Goal: Information Seeking & Learning: Learn about a topic

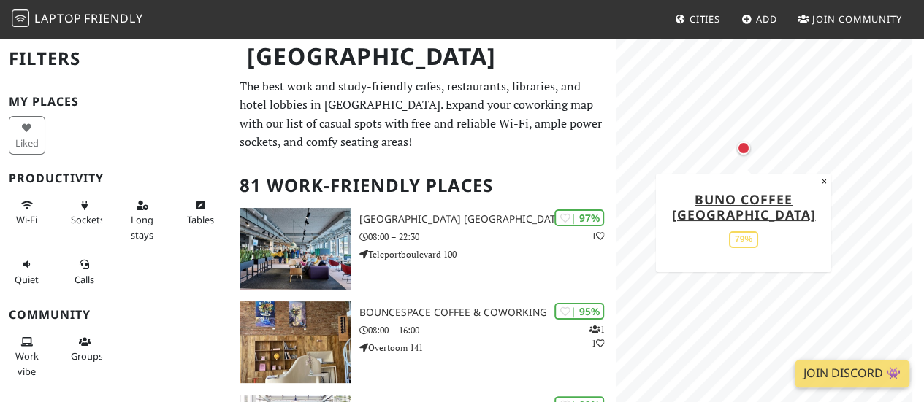
click at [742, 148] on div "Map marker" at bounding box center [743, 148] width 13 height 13
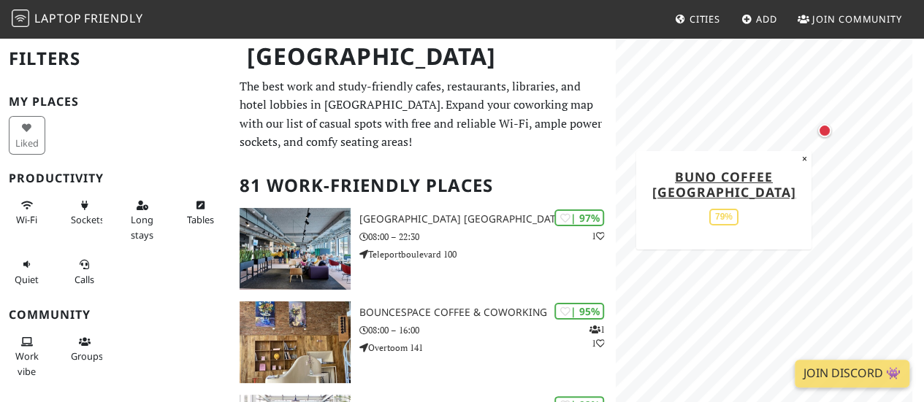
click at [825, 133] on div "Map marker" at bounding box center [824, 130] width 13 height 13
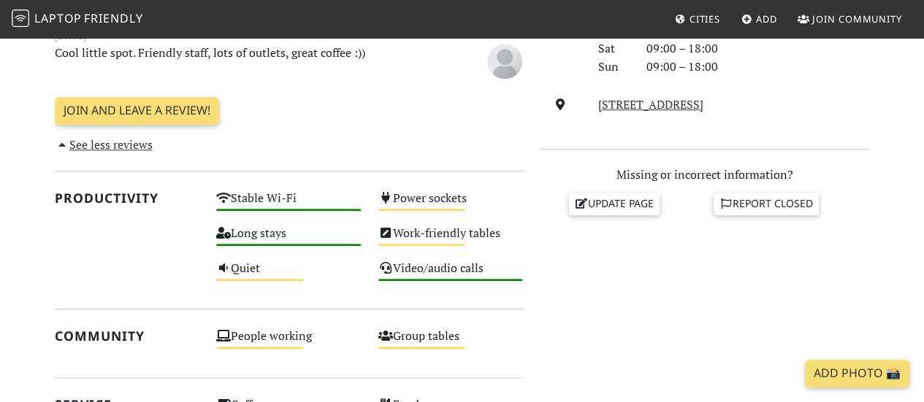
scroll to position [438, 0]
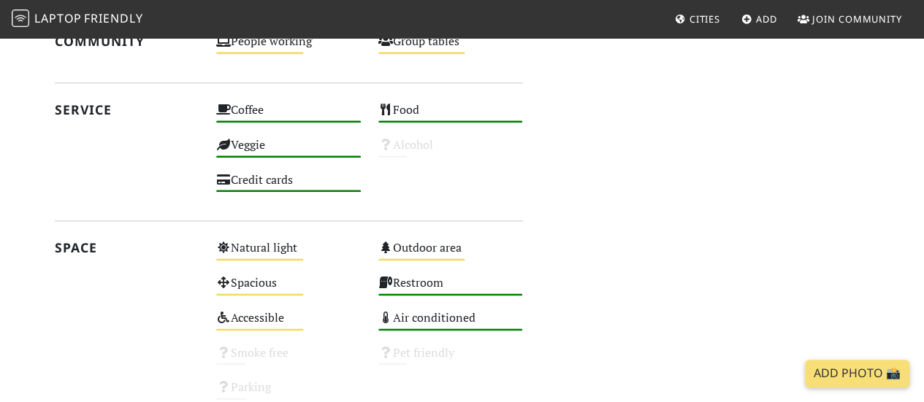
drag, startPoint x: 38, startPoint y: 312, endPoint x: 29, endPoint y: 318, distance: 10.5
click at [24, 326] on section "[DATE] Visits: 2 Vibes: 0 📸 Been here There are no public reactions yet. Review…" at bounding box center [462, 9] width 924 height 945
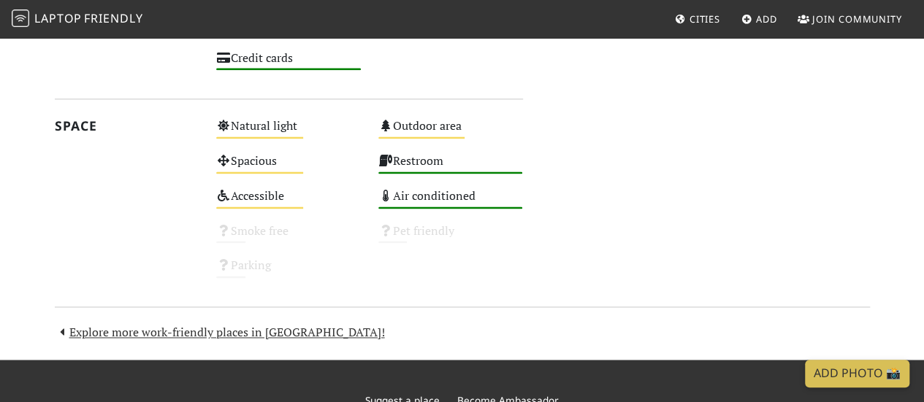
scroll to position [580, 0]
